Goal: Task Accomplishment & Management: Manage account settings

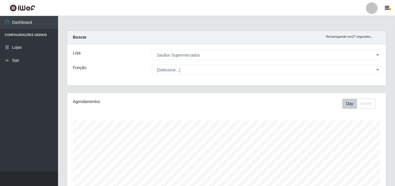
select select "423"
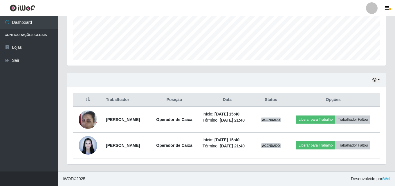
scroll to position [120, 319]
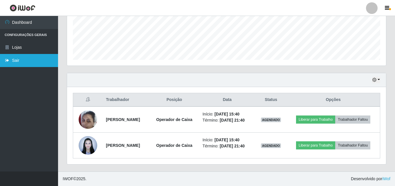
click at [28, 63] on link "Sair" at bounding box center [29, 60] width 58 height 13
